Goal: Transaction & Acquisition: Purchase product/service

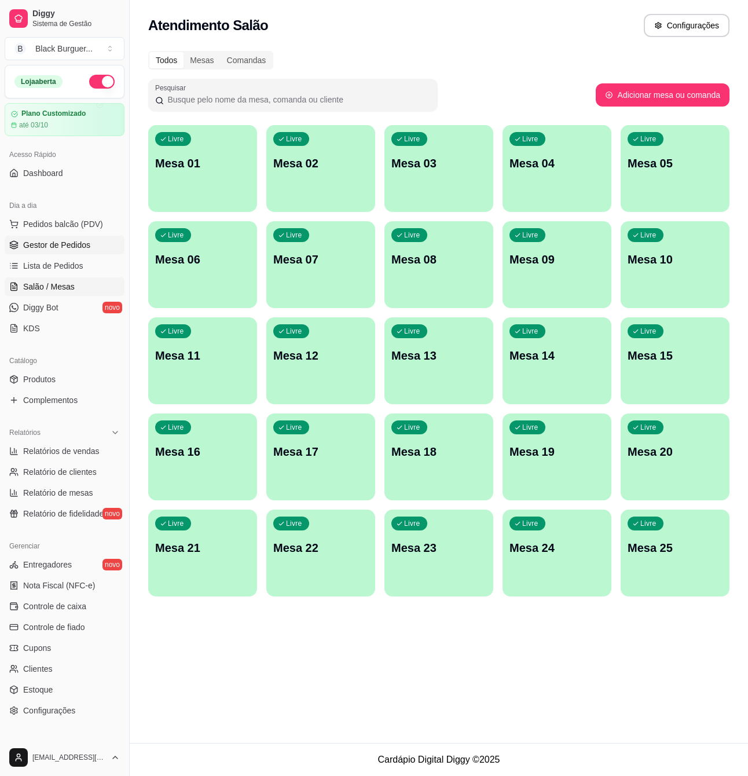
scroll to position [58, 0]
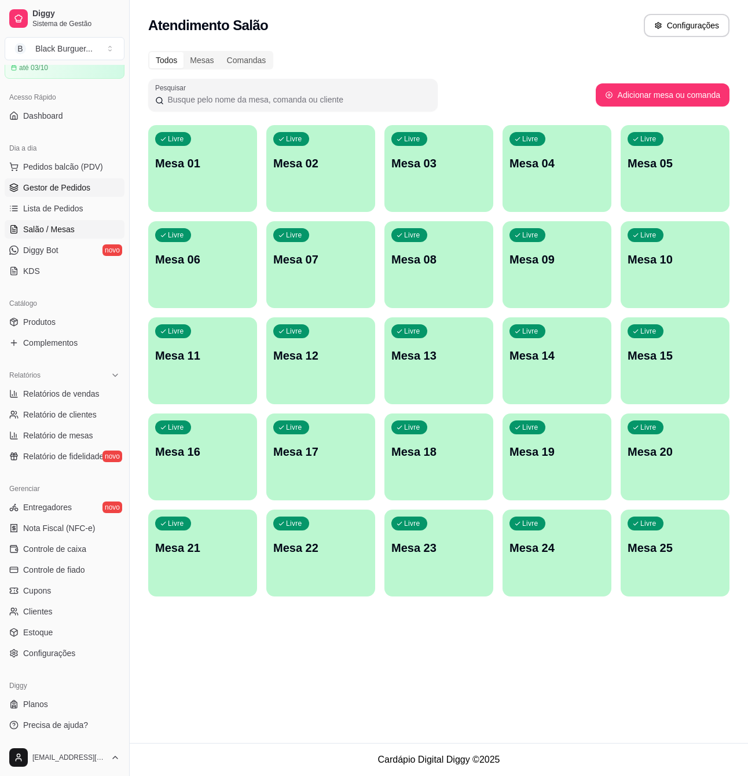
click at [88, 189] on span "Gestor de Pedidos" at bounding box center [56, 188] width 67 height 12
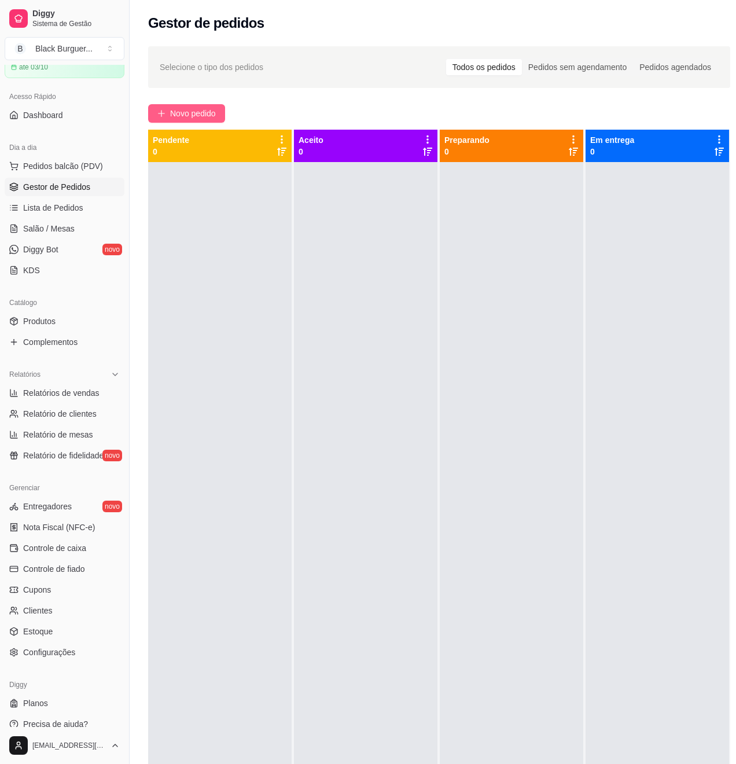
click at [194, 119] on span "Novo pedido" at bounding box center [193, 113] width 46 height 13
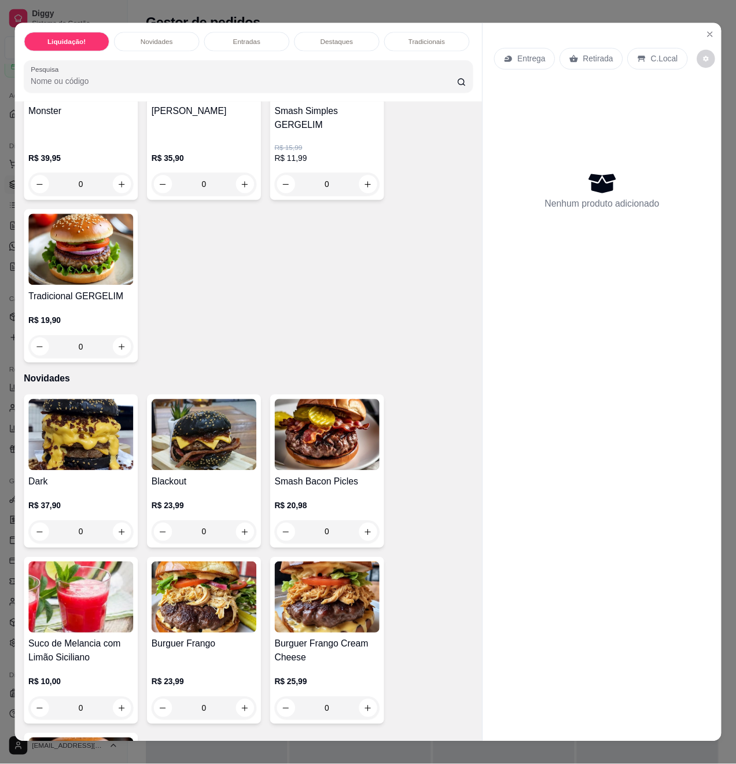
scroll to position [308, 0]
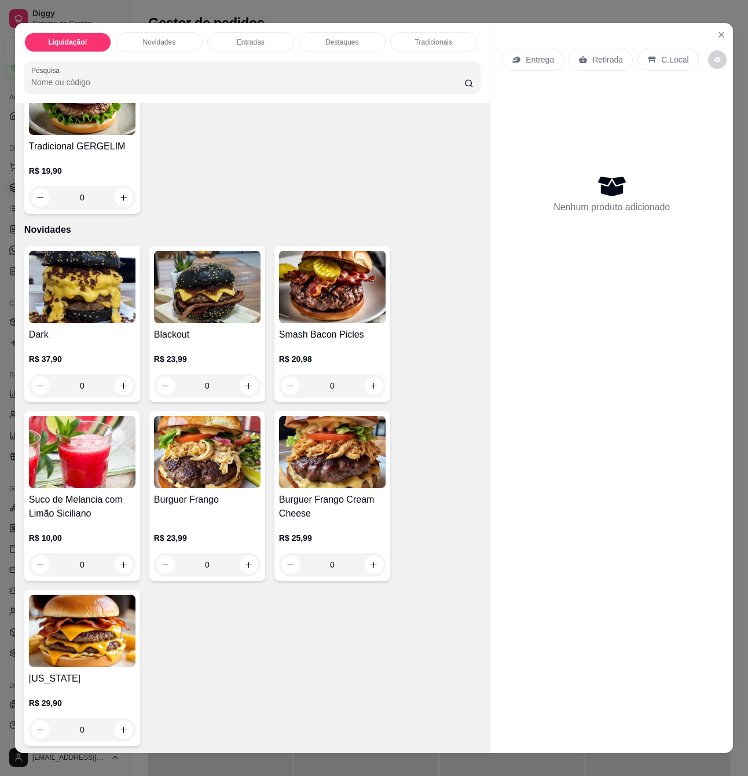
click at [202, 520] on div "R$ 23,99 0" at bounding box center [207, 548] width 106 height 56
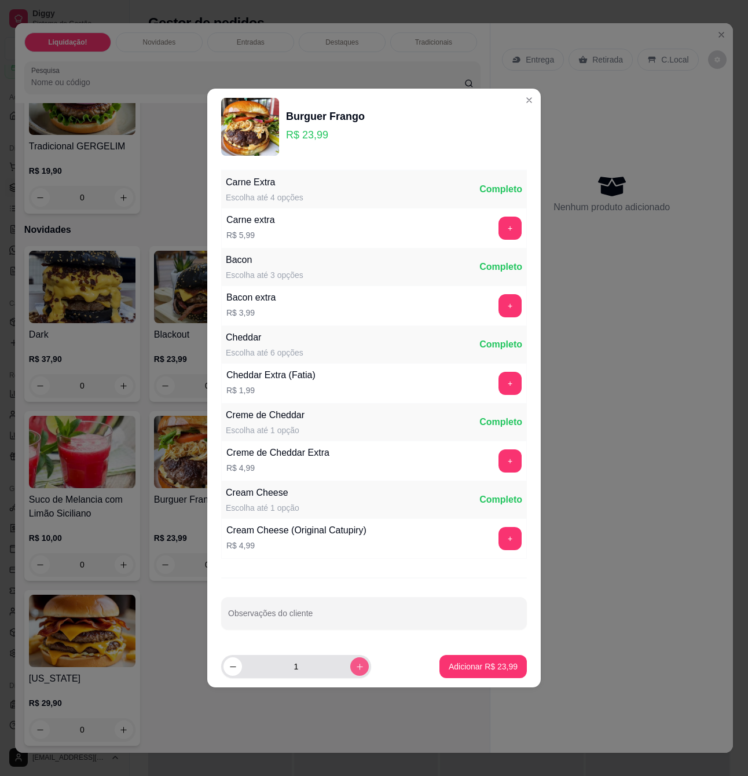
click at [355, 670] on icon "increase-product-quantity" at bounding box center [359, 666] width 9 height 9
type input "2"
click at [348, 633] on div "Carne Extra Escolha até 4 opções Completo Carne extra R$ 5,99 + Bacon Escolha a…" at bounding box center [373, 405] width 333 height 480
click at [354, 622] on input "Observações do cliente" at bounding box center [374, 618] width 292 height 12
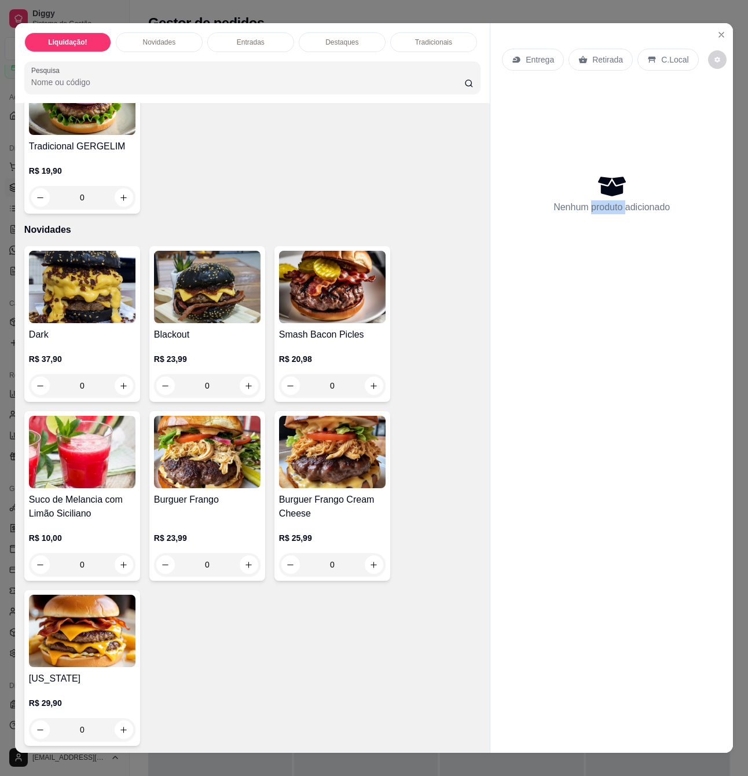
click at [603, 372] on div "Entrega Retirada C.Local Nenhum produto adicionado" at bounding box center [611, 378] width 243 height 711
click at [596, 255] on div "Nenhum produto adicionado" at bounding box center [611, 193] width 219 height 227
click at [227, 503] on div "Burguer Frango" at bounding box center [207, 507] width 106 height 28
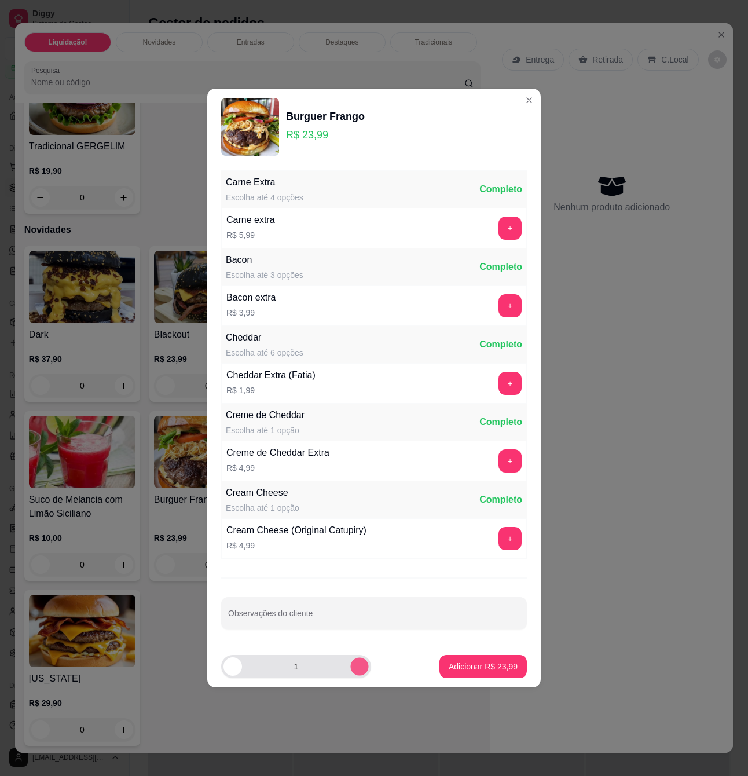
click at [357, 667] on icon "increase-product-quantity" at bounding box center [360, 666] width 6 height 6
type input "2"
click at [462, 666] on p "Adicionar R$ 47,98" at bounding box center [483, 666] width 69 height 12
type input "2"
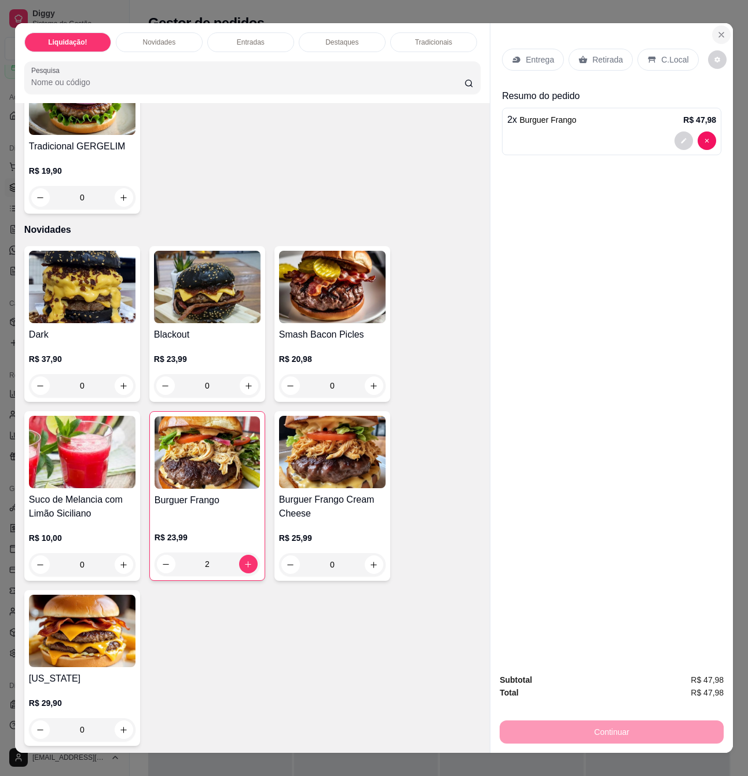
click at [717, 30] on icon "Close" at bounding box center [721, 34] width 9 height 9
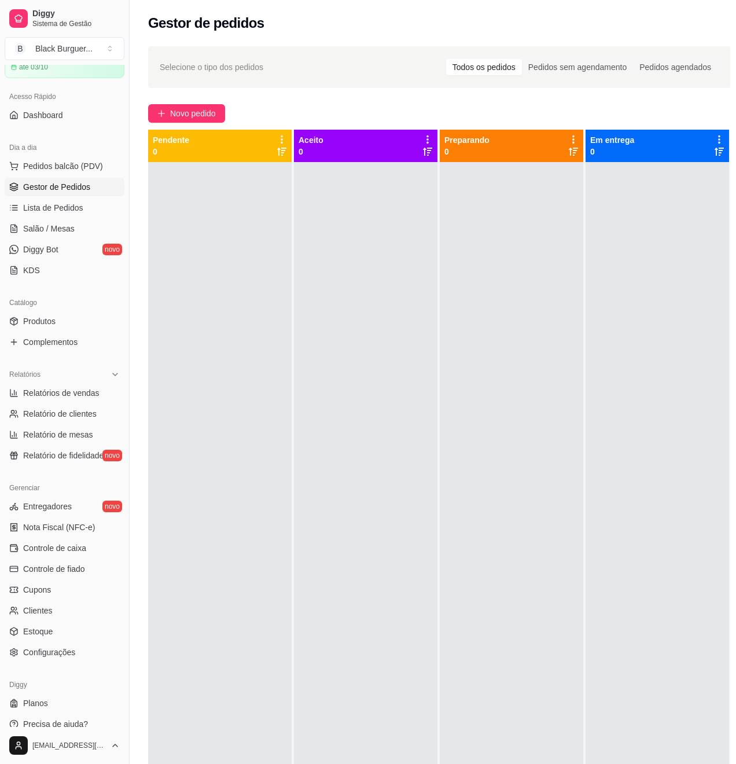
click at [603, 365] on div at bounding box center [658, 544] width 144 height 764
